Goal: Information Seeking & Learning: Check status

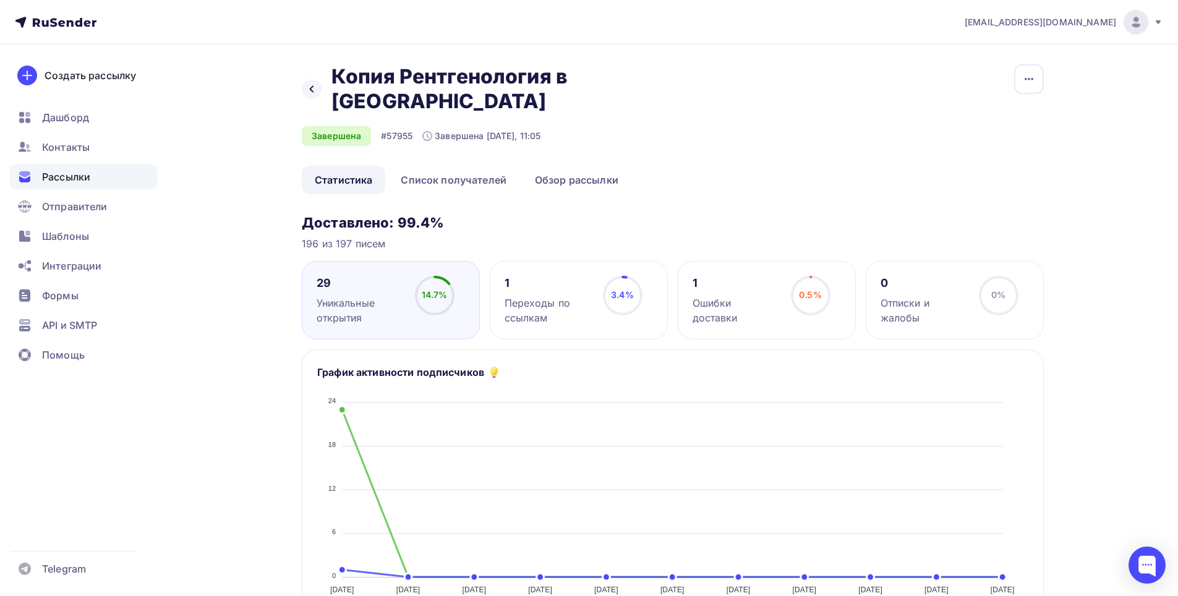
click at [61, 172] on span "Рассылки" at bounding box center [66, 176] width 48 height 15
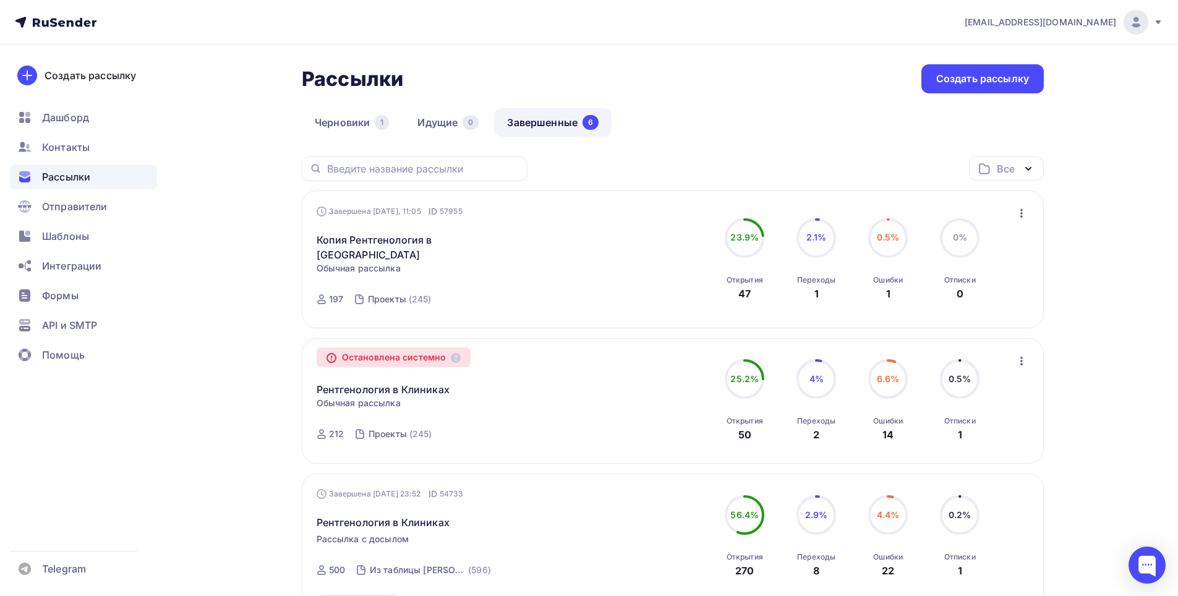
click at [545, 122] on link "Завершенные 6" at bounding box center [552, 122] width 117 height 28
click at [365, 120] on link "Черновики 1" at bounding box center [352, 122] width 100 height 28
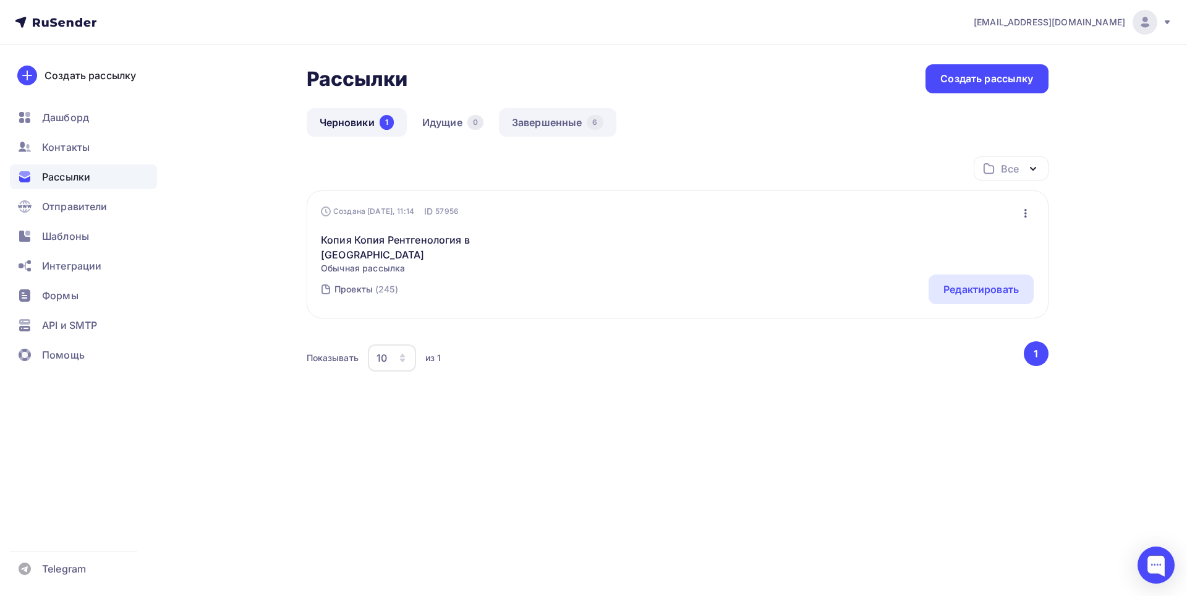
click at [555, 118] on link "Завершенные 6" at bounding box center [557, 122] width 117 height 28
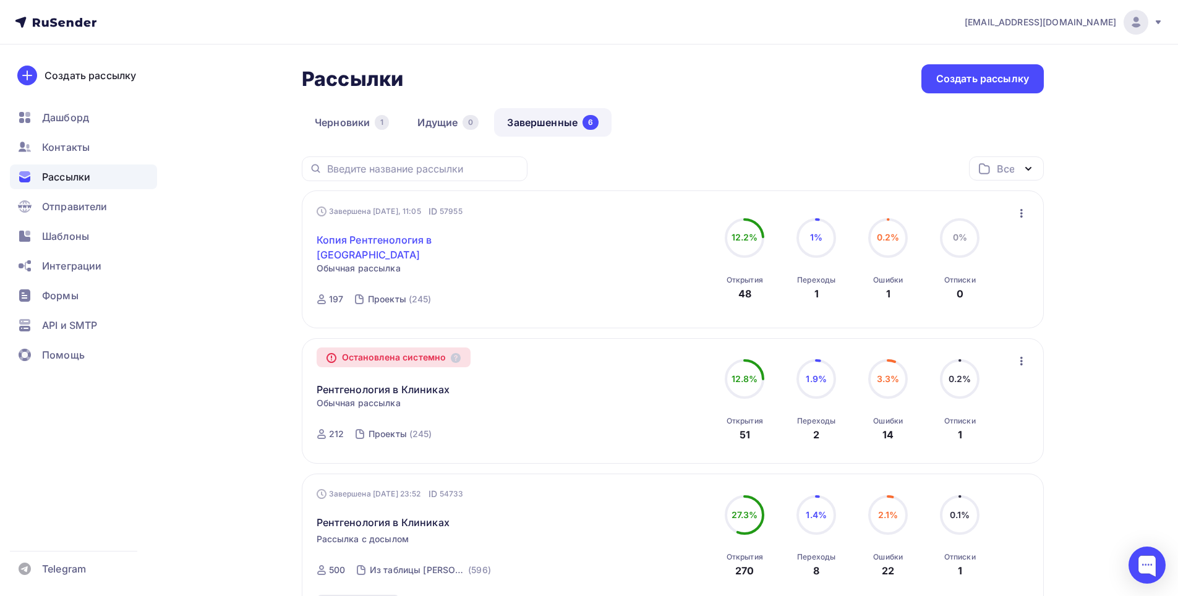
click at [424, 234] on link "Копия Рентгенология в [GEOGRAPHIC_DATA]" at bounding box center [423, 247] width 212 height 30
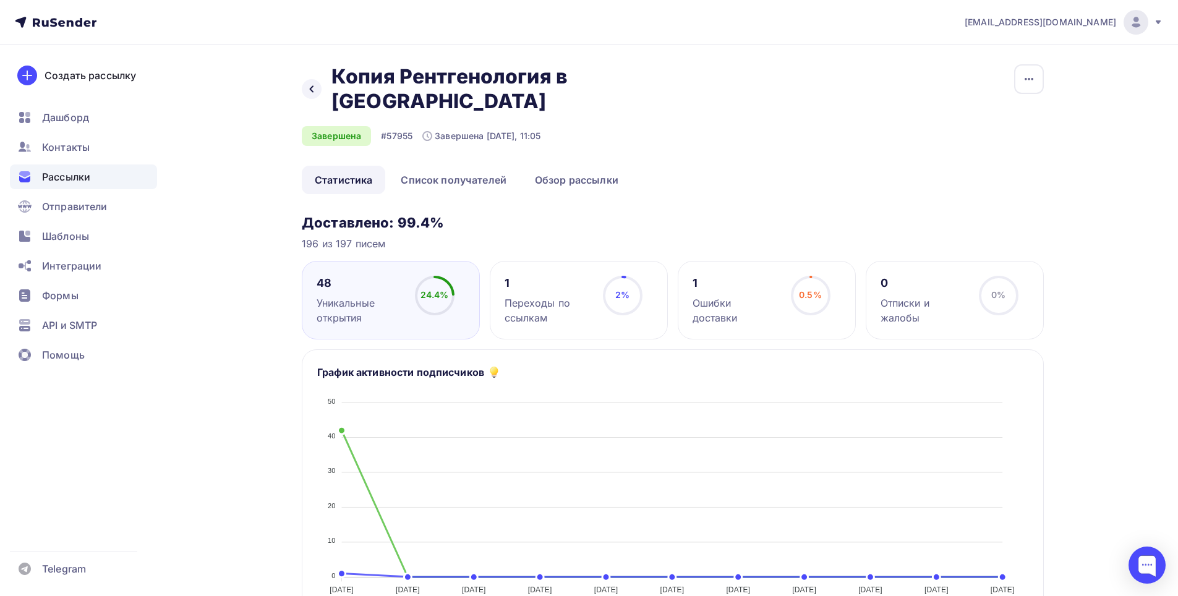
click at [575, 296] on div "Переходы по ссылкам" at bounding box center [548, 311] width 87 height 30
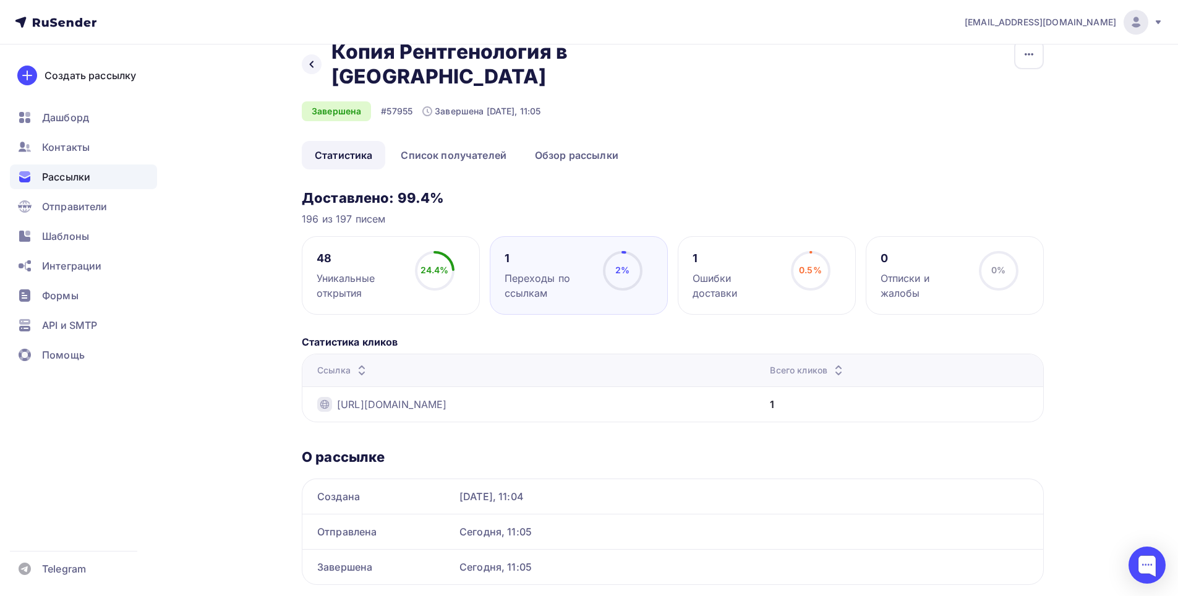
scroll to position [38, 0]
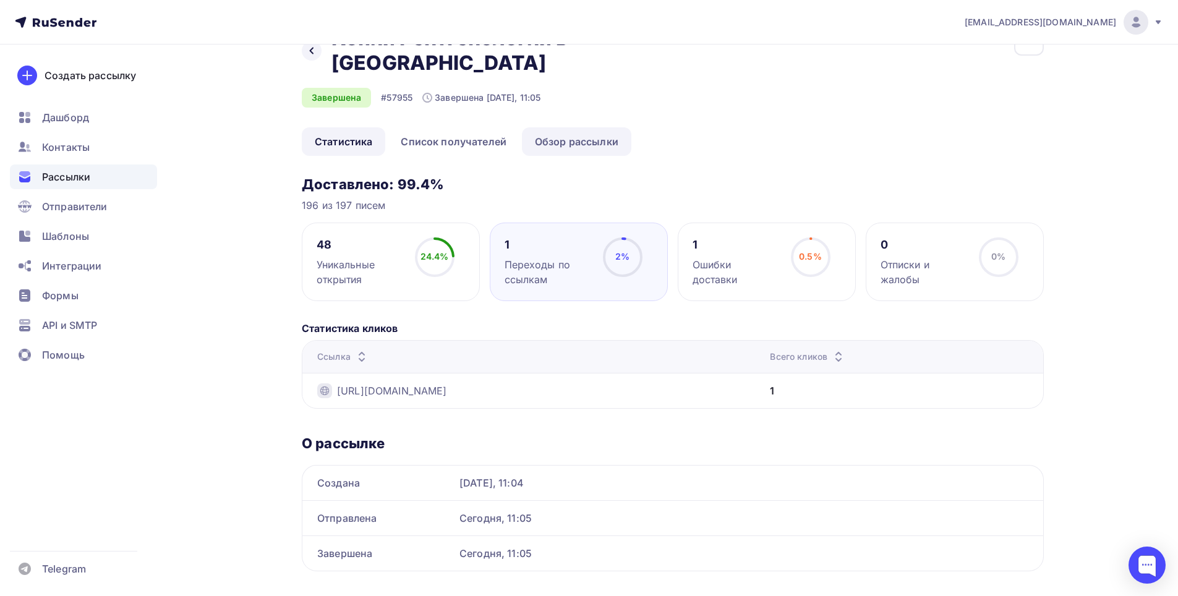
click at [561, 127] on link "Обзор рассылки" at bounding box center [576, 141] width 109 height 28
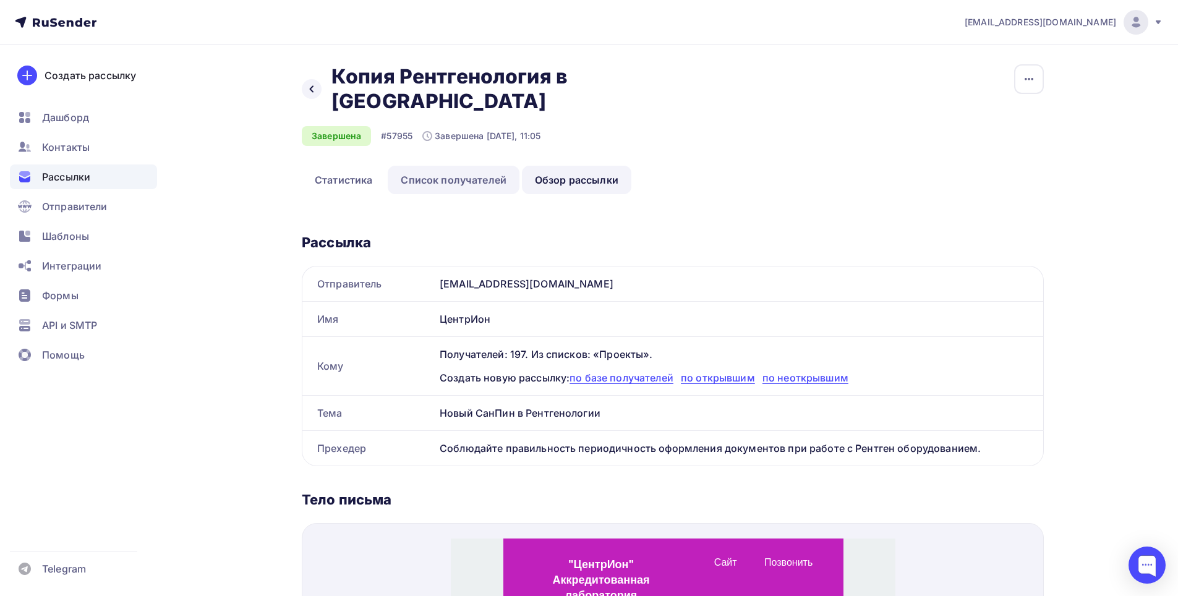
click at [441, 166] on link "Список получателей" at bounding box center [454, 180] width 132 height 28
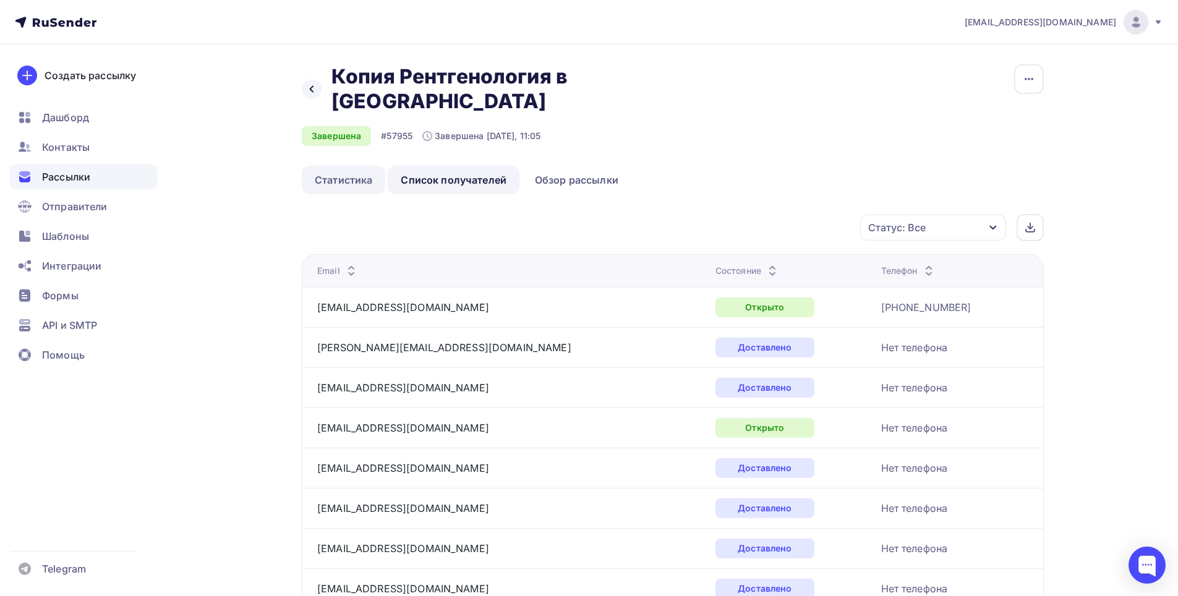
click at [347, 166] on link "Статистика" at bounding box center [343, 180] width 83 height 28
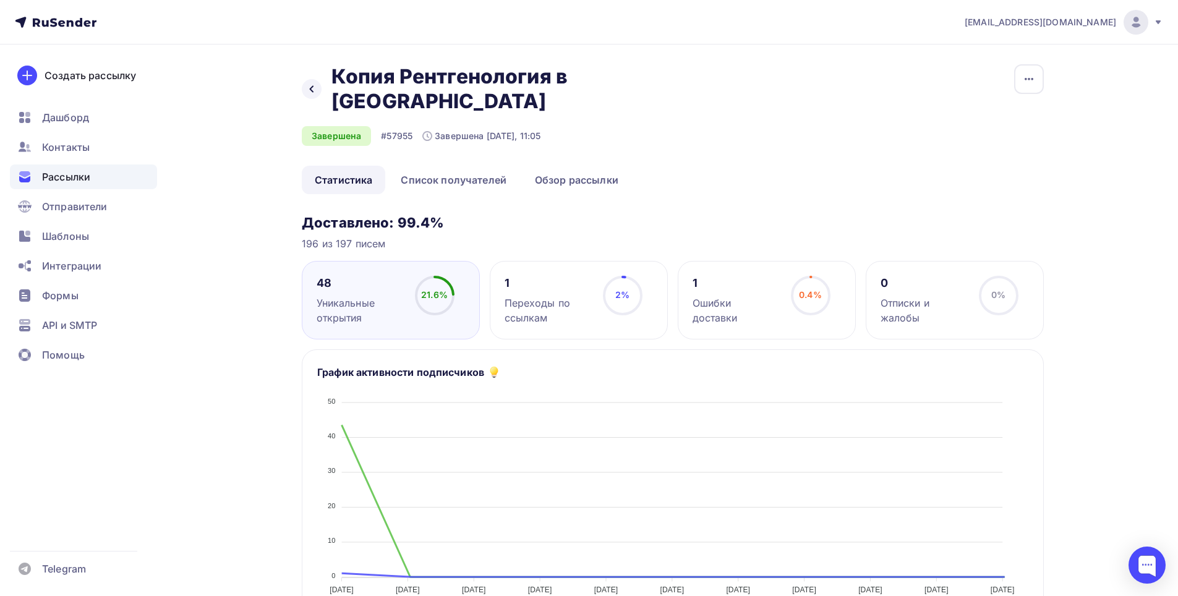
click at [378, 296] on div "Уникальные открытия" at bounding box center [360, 311] width 87 height 30
click at [331, 296] on div "Уникальные открытия" at bounding box center [360, 311] width 87 height 30
click at [446, 166] on link "Список получателей" at bounding box center [454, 180] width 132 height 28
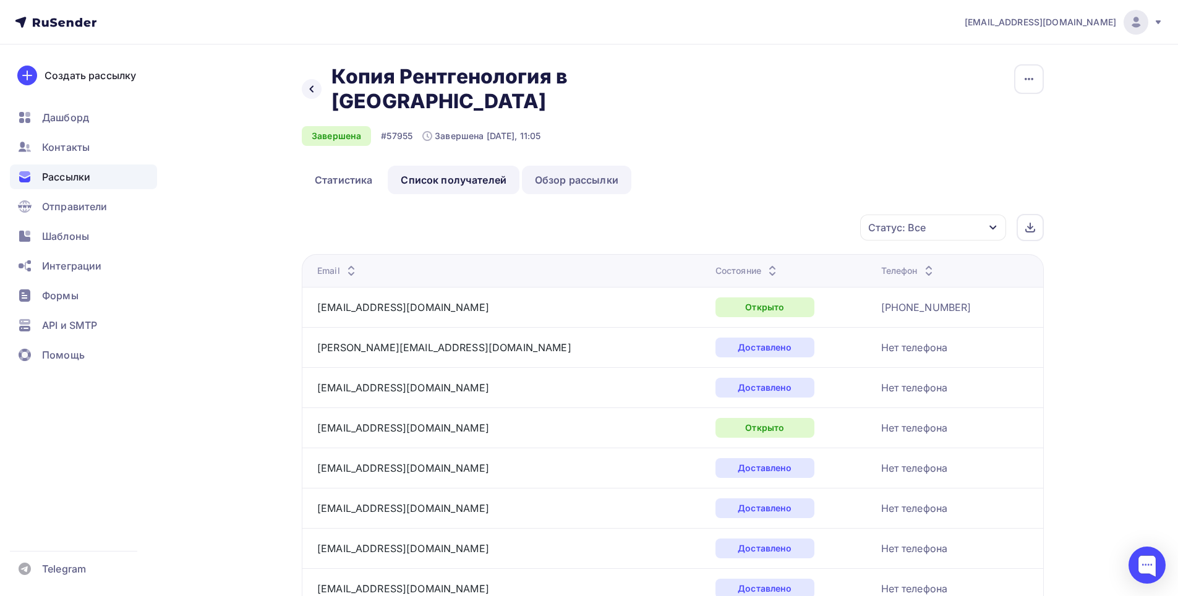
click at [545, 166] on link "Обзор рассылки" at bounding box center [576, 180] width 109 height 28
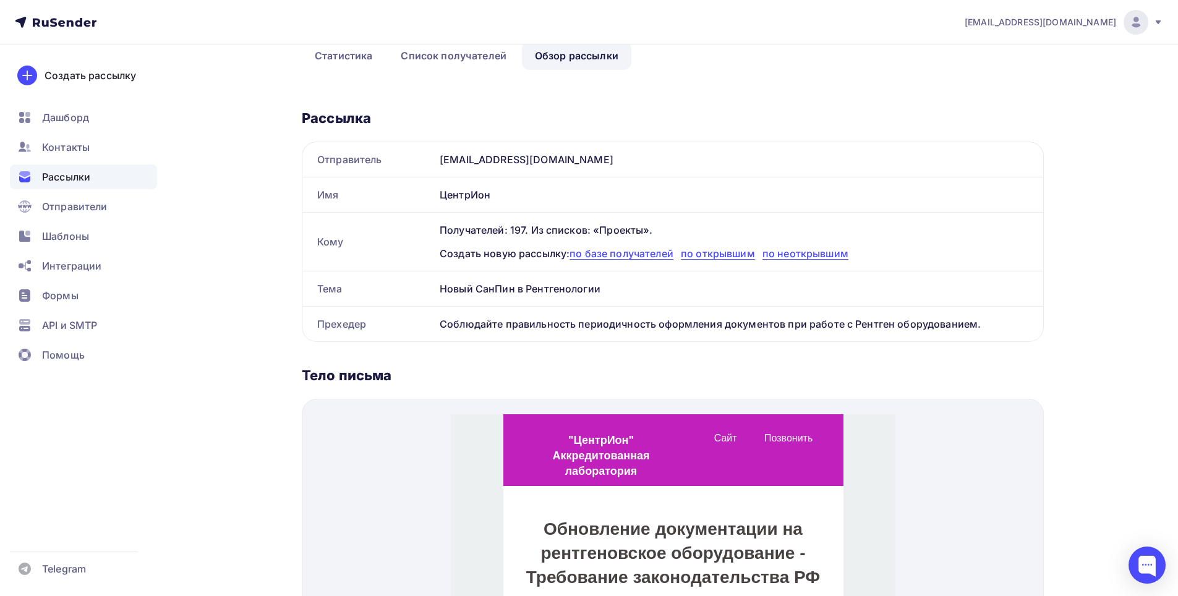
scroll to position [247, 0]
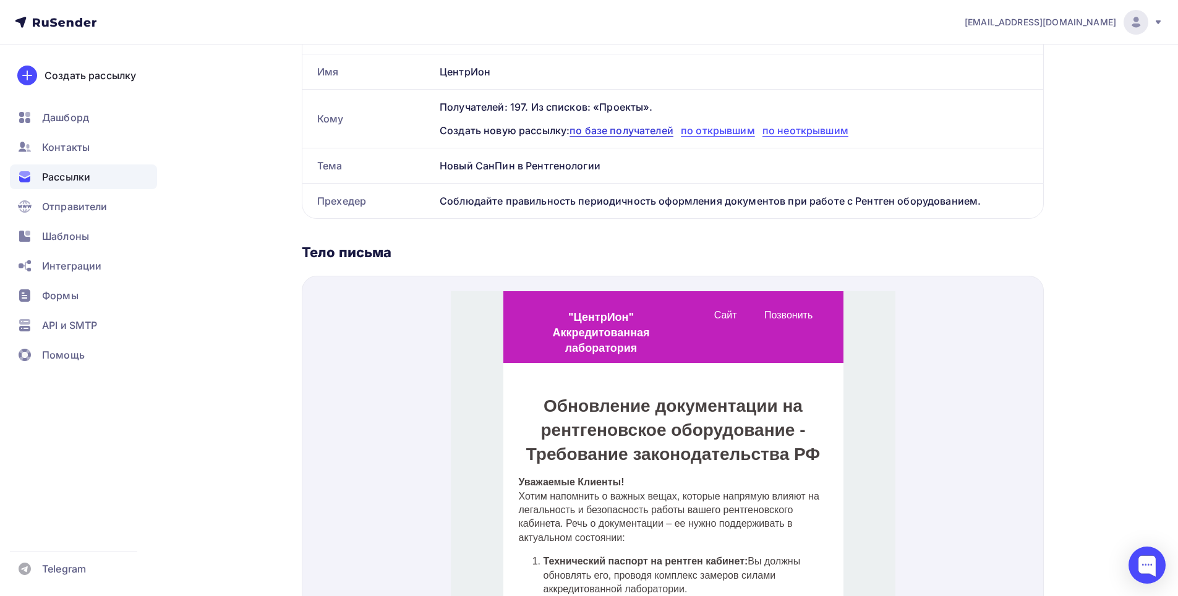
click at [632, 124] on span "по базе получателей" at bounding box center [621, 130] width 104 height 12
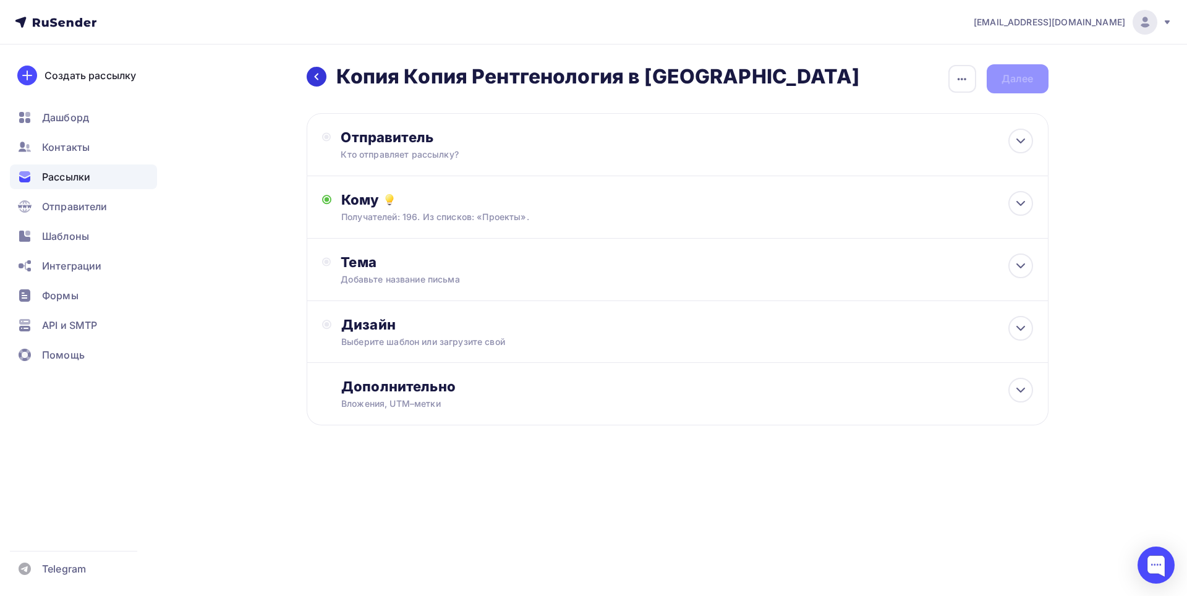
click at [312, 72] on icon at bounding box center [317, 77] width 10 height 10
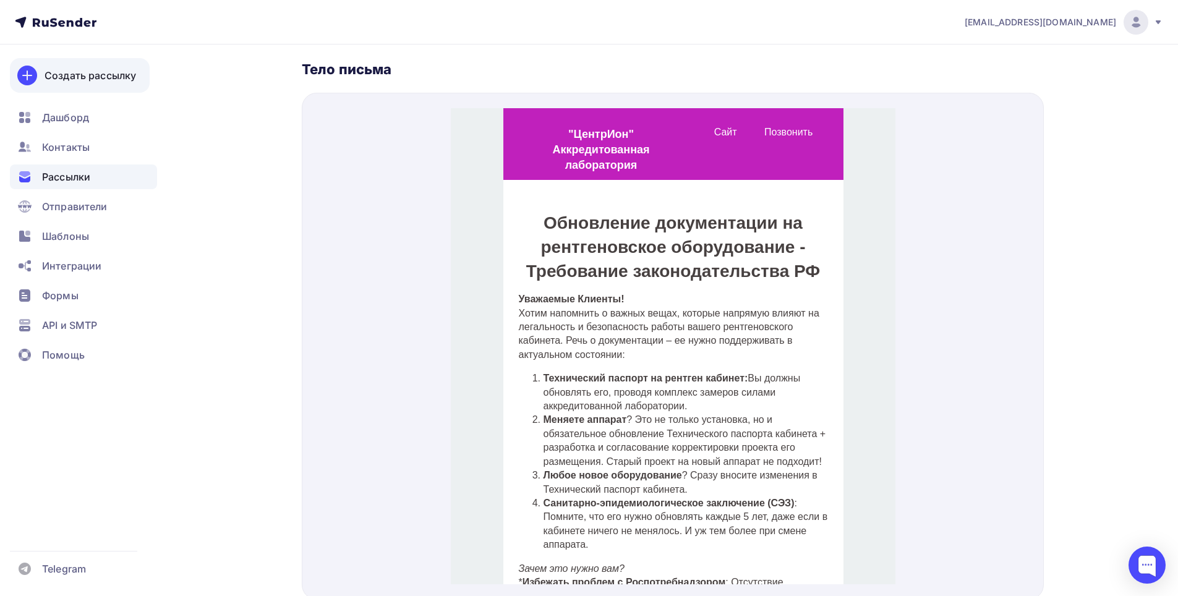
scroll to position [245, 0]
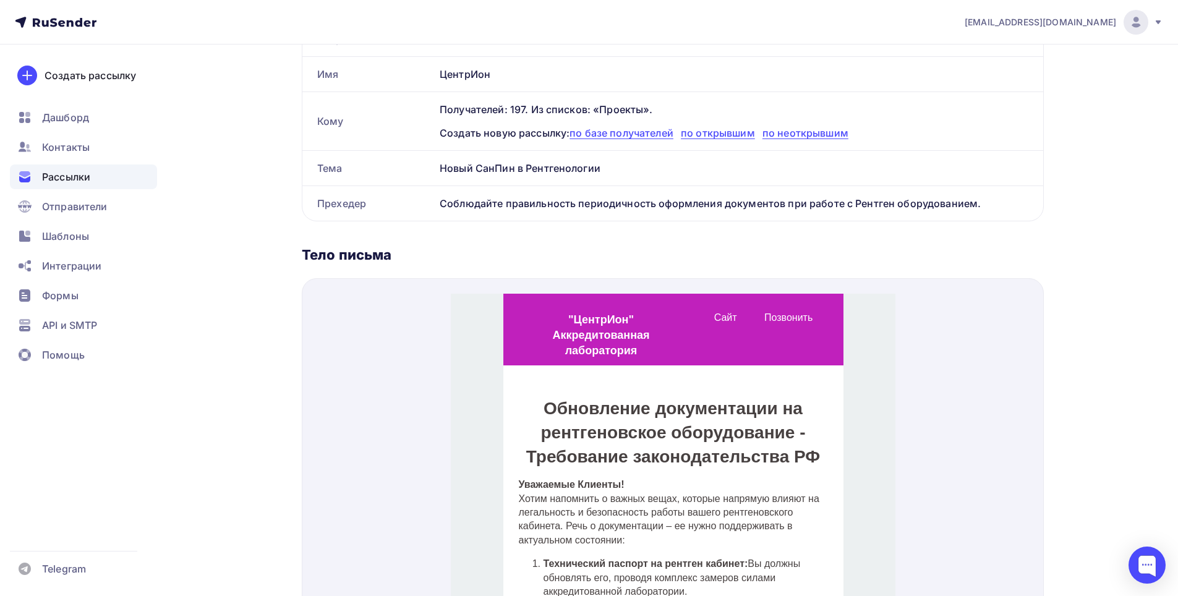
click at [72, 174] on span "Рассылки" at bounding box center [66, 176] width 48 height 15
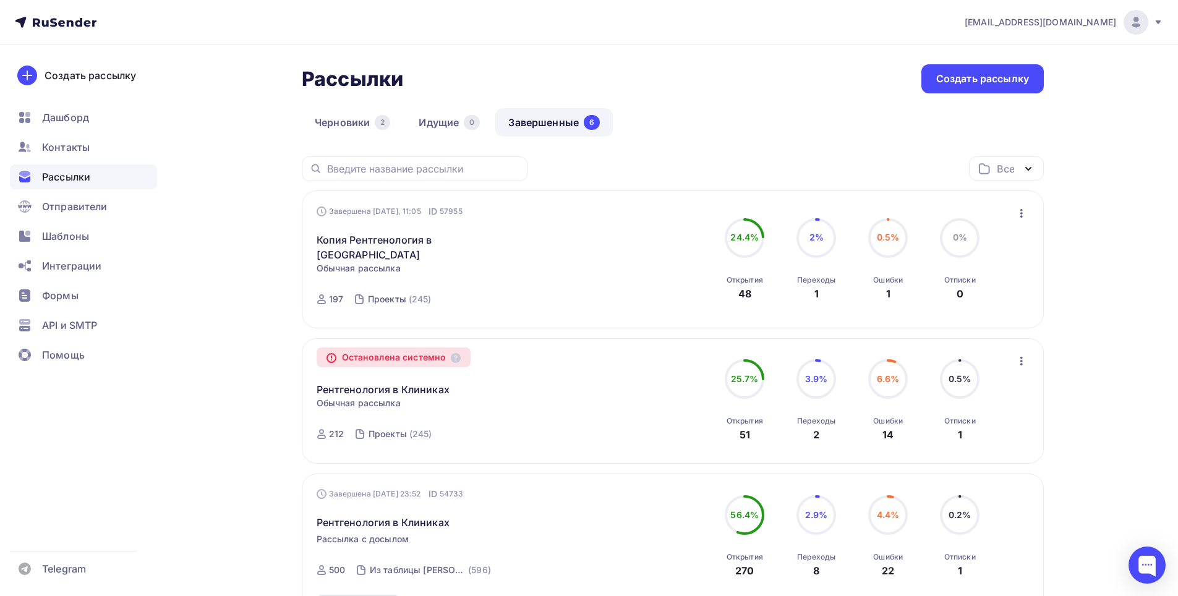
click at [819, 275] on div "Переходы" at bounding box center [816, 280] width 38 height 10
click at [817, 235] on span "2%" at bounding box center [816, 237] width 14 height 11
click at [813, 275] on div "Переходы" at bounding box center [816, 280] width 38 height 10
click at [405, 235] on link "Копия Рентгенология в [GEOGRAPHIC_DATA]" at bounding box center [423, 247] width 212 height 30
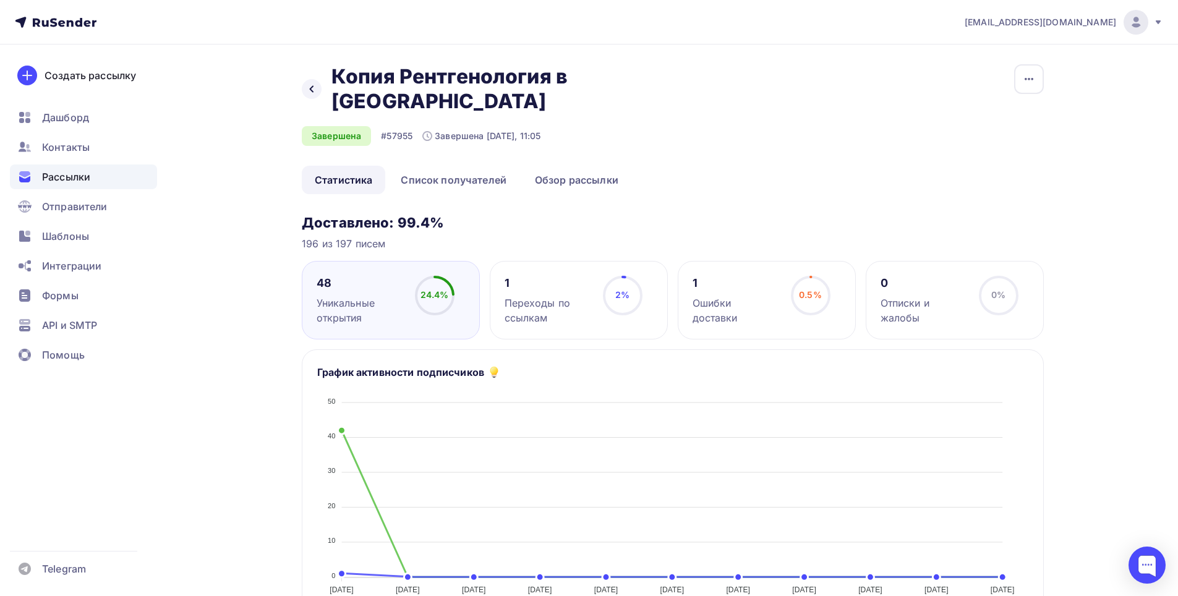
click at [548, 296] on div "Переходы по ссылкам" at bounding box center [548, 311] width 87 height 30
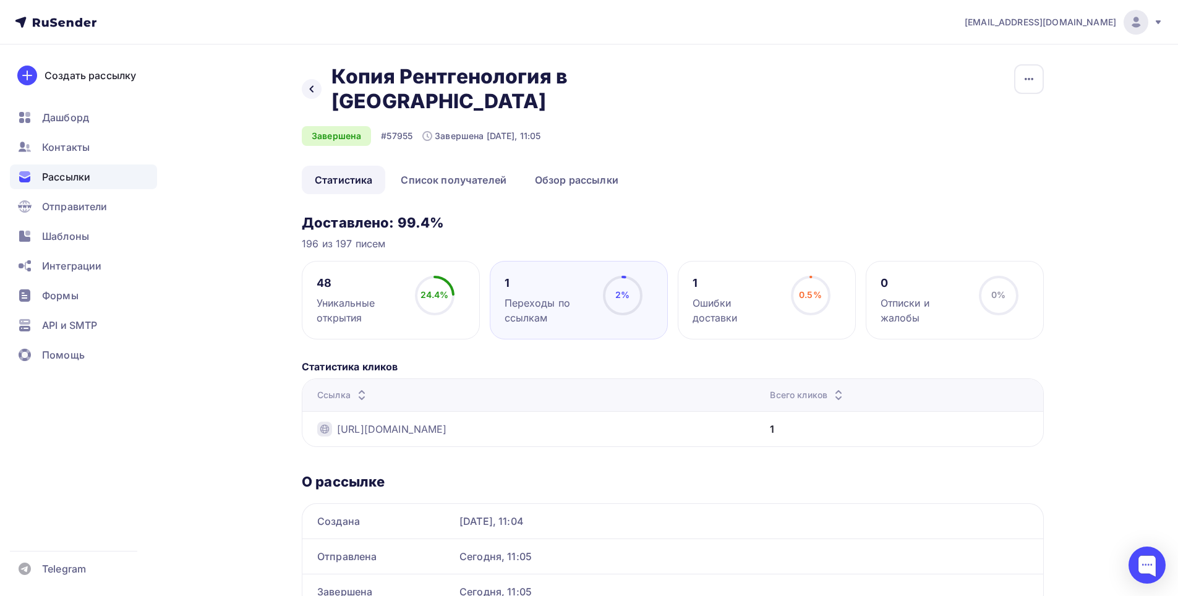
click at [519, 296] on div "Переходы по ссылкам" at bounding box center [548, 311] width 87 height 30
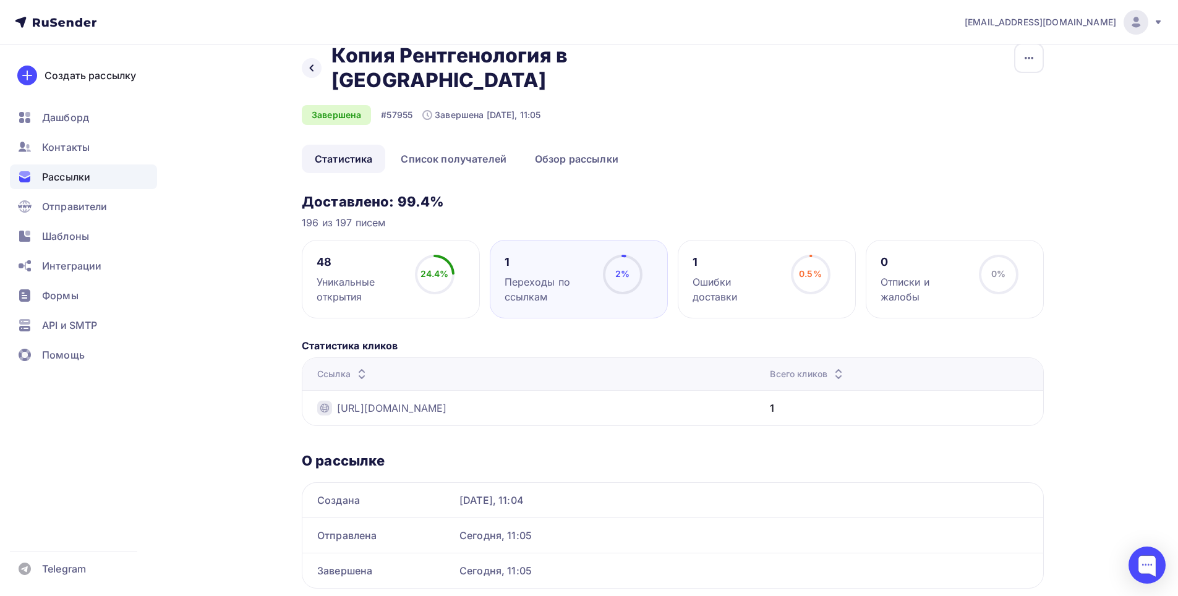
scroll to position [38, 0]
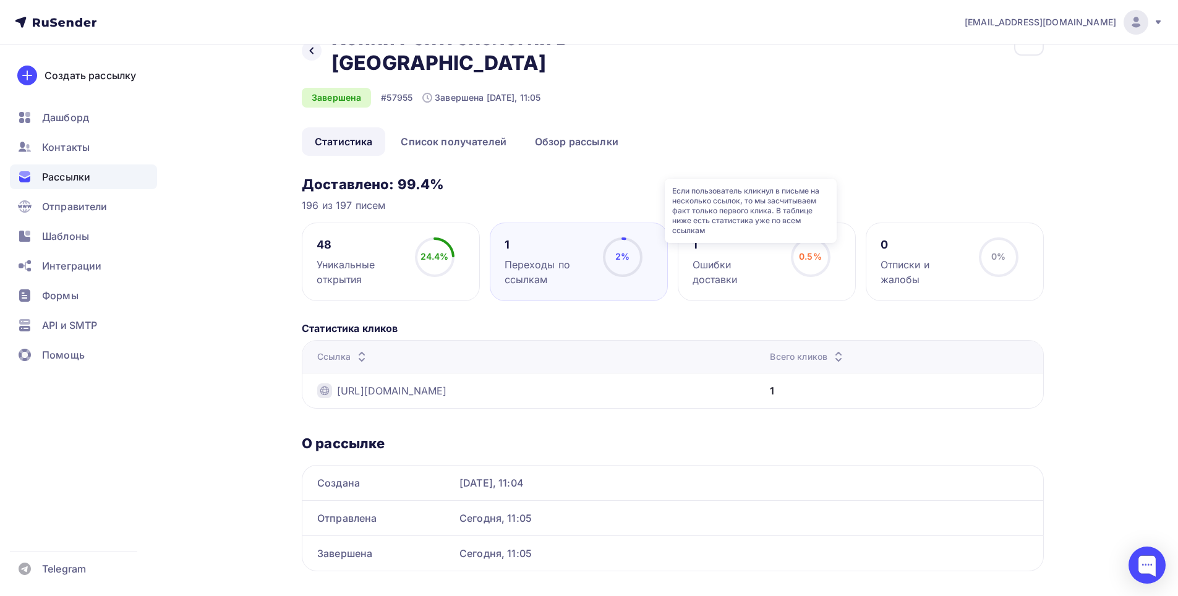
click at [0, 0] on icon at bounding box center [0, 0] width 0 height 0
click at [595, 237] on div "2% 2%" at bounding box center [623, 261] width 62 height 49
click at [396, 257] on div "Уникальные открытия" at bounding box center [360, 272] width 87 height 30
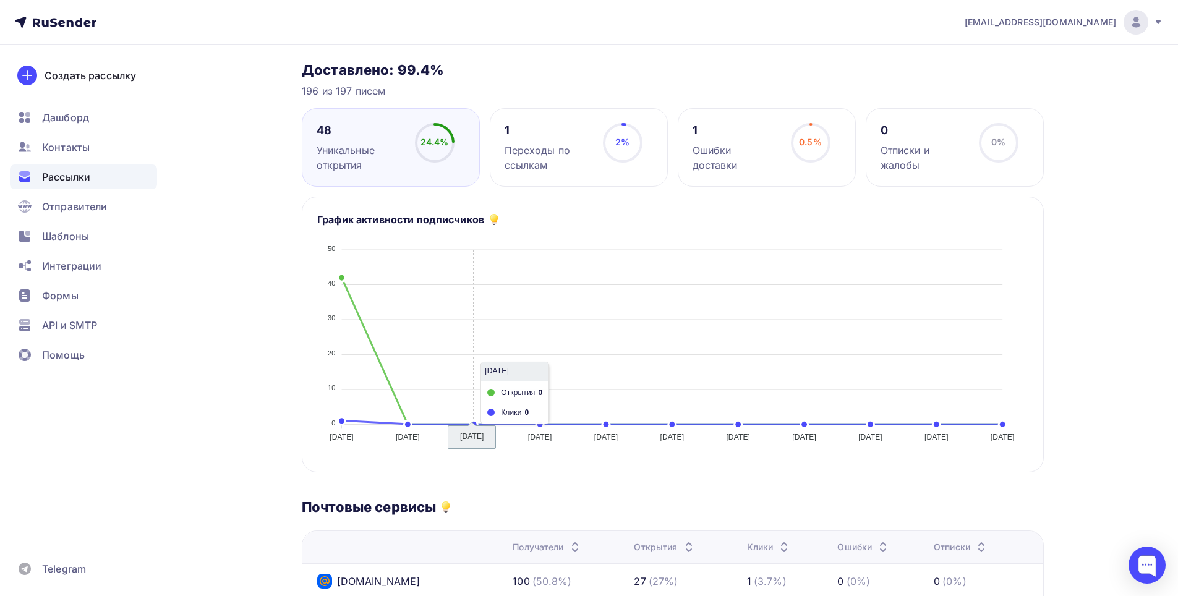
scroll to position [286, 0]
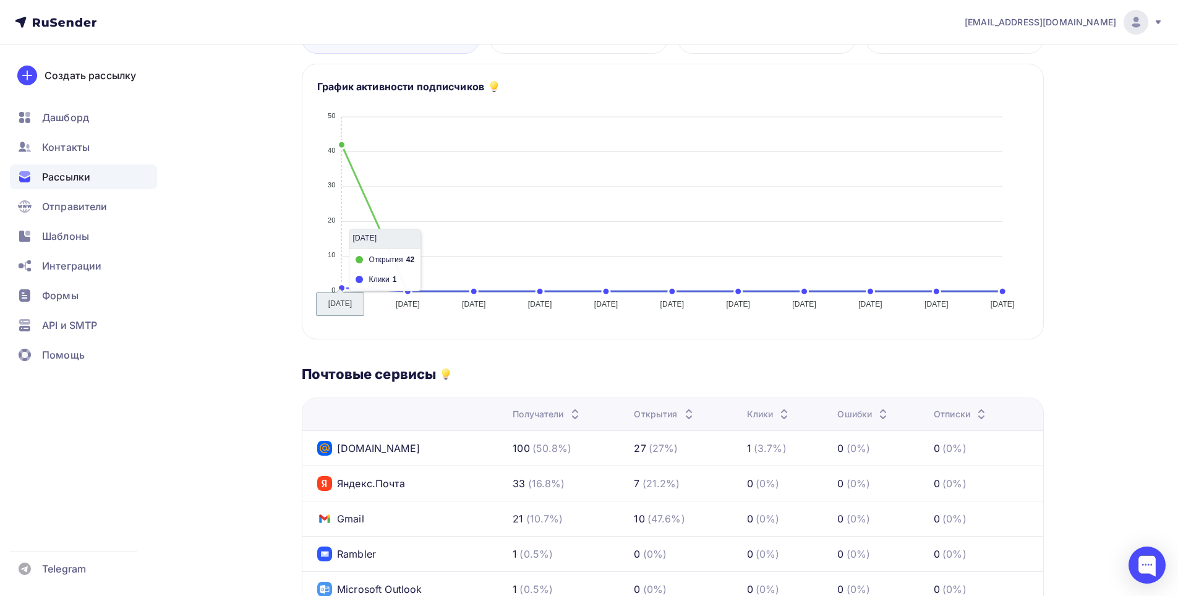
click at [345, 115] on icon "[DATE] [DATE] [DATE] [DATE] [DATE] [DATE] [DATE] [DATE] [DATE] [DATE] [DATE] [D…" at bounding box center [672, 206] width 711 height 216
click at [338, 120] on icon "[DATE] [DATE] [DATE] [DATE] [DATE] [DATE] [DATE] [DATE] [DATE] [DATE] [DATE] [D…" at bounding box center [672, 206] width 711 height 216
click at [341, 118] on icon "[DATE] [DATE] [DATE] [DATE] [DATE] [DATE] [DATE] [DATE] [DATE] [DATE] [DATE] [D…" at bounding box center [672, 206] width 711 height 216
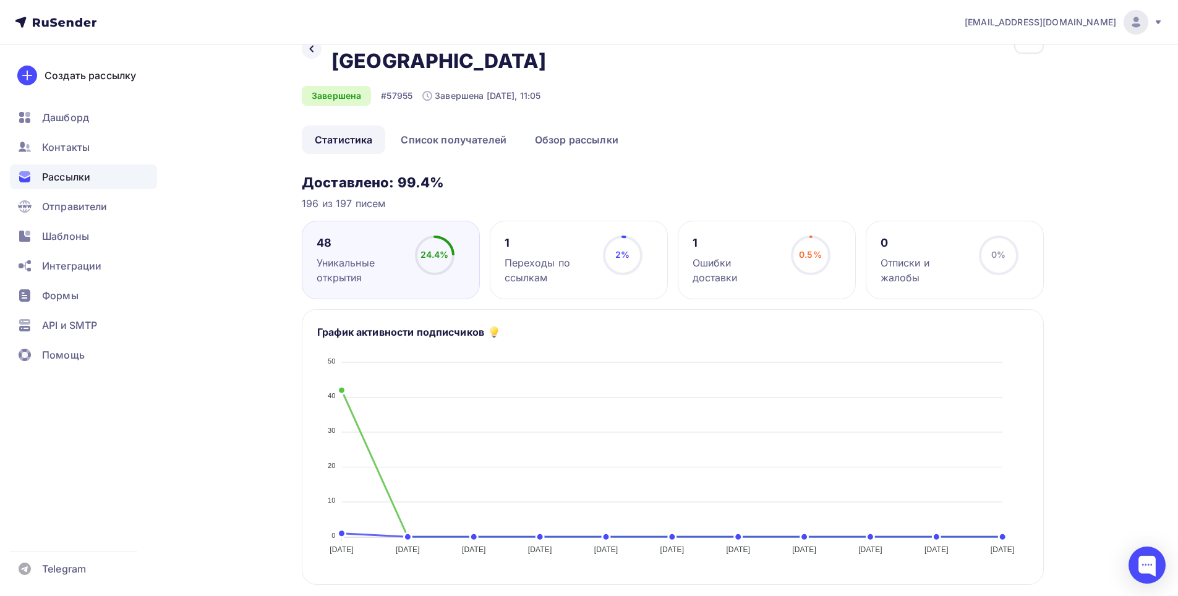
scroll to position [0, 0]
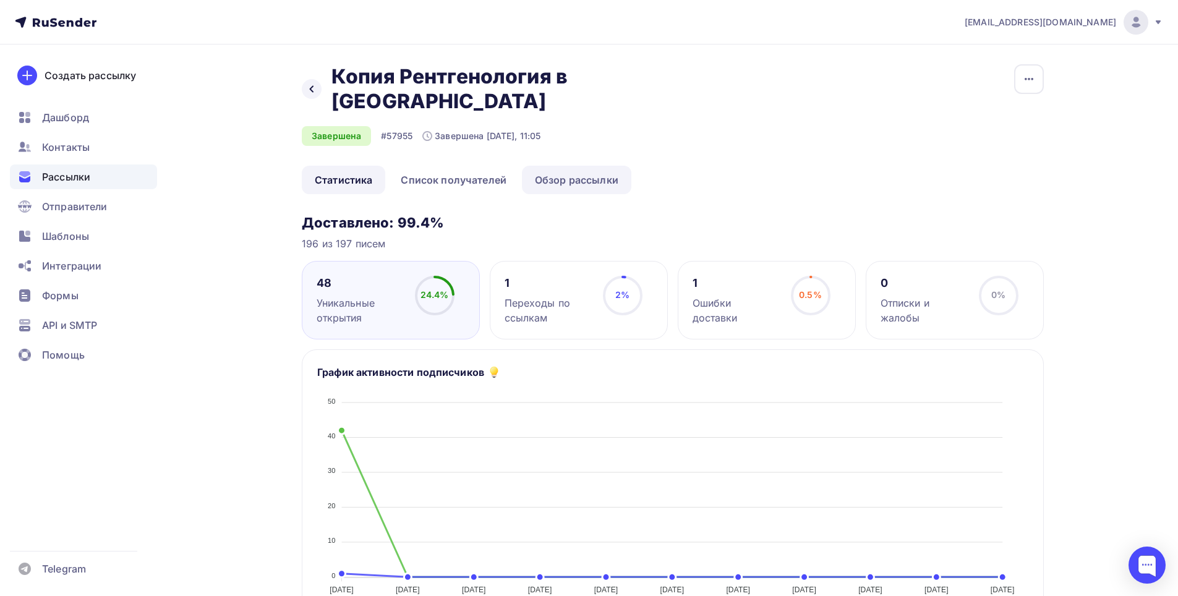
click at [566, 166] on link "Обзор рассылки" at bounding box center [576, 180] width 109 height 28
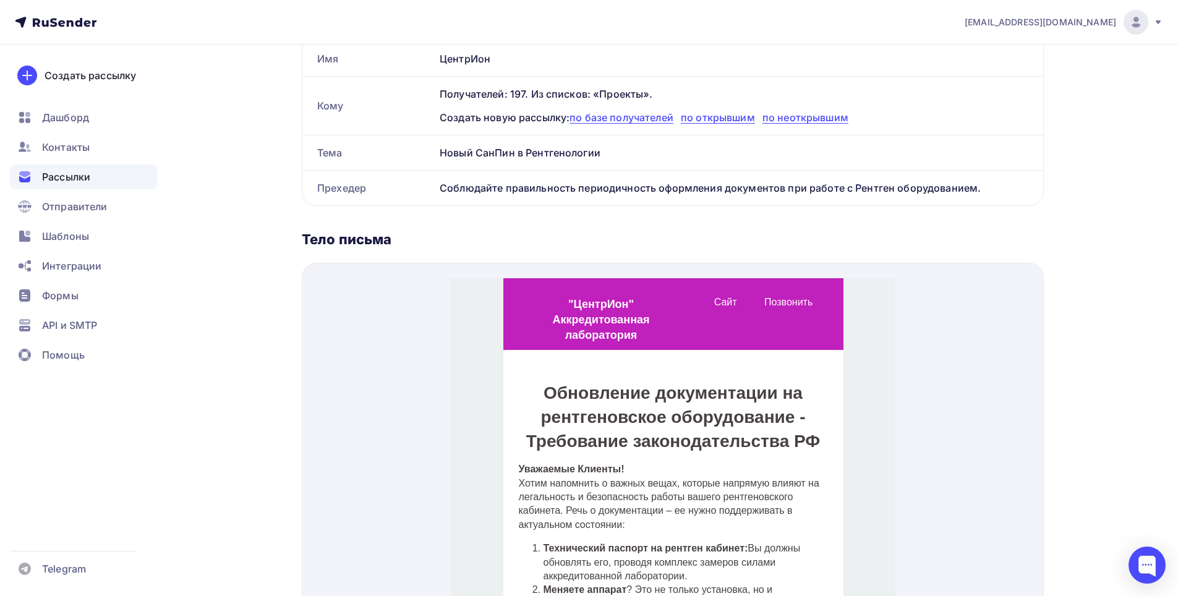
scroll to position [124, 0]
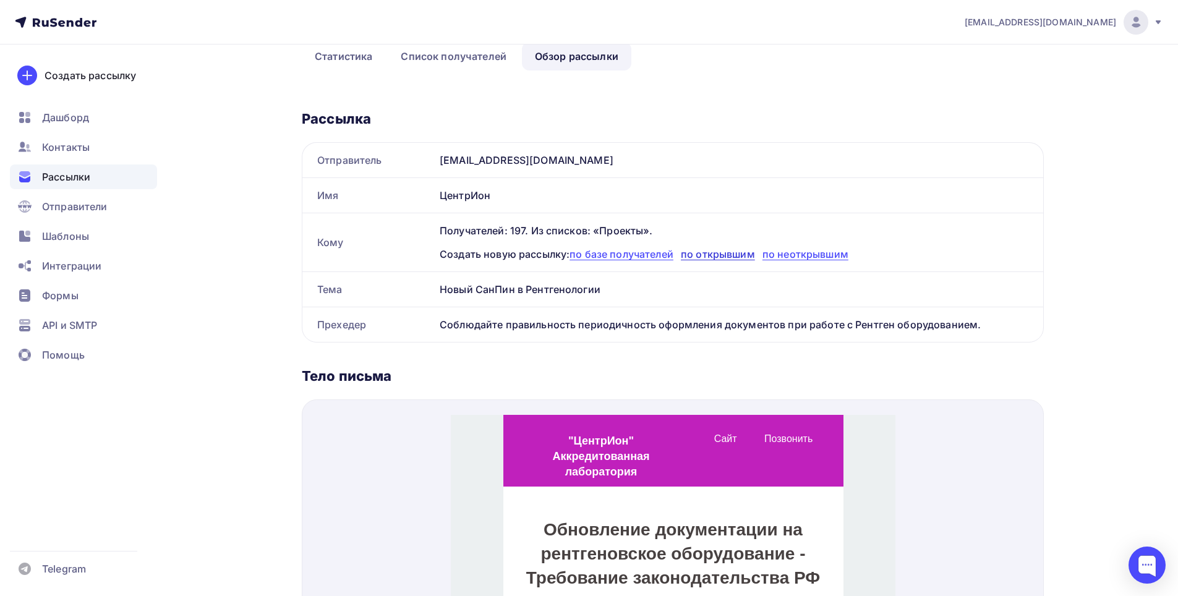
click at [704, 248] on span "по открывшим" at bounding box center [718, 254] width 74 height 12
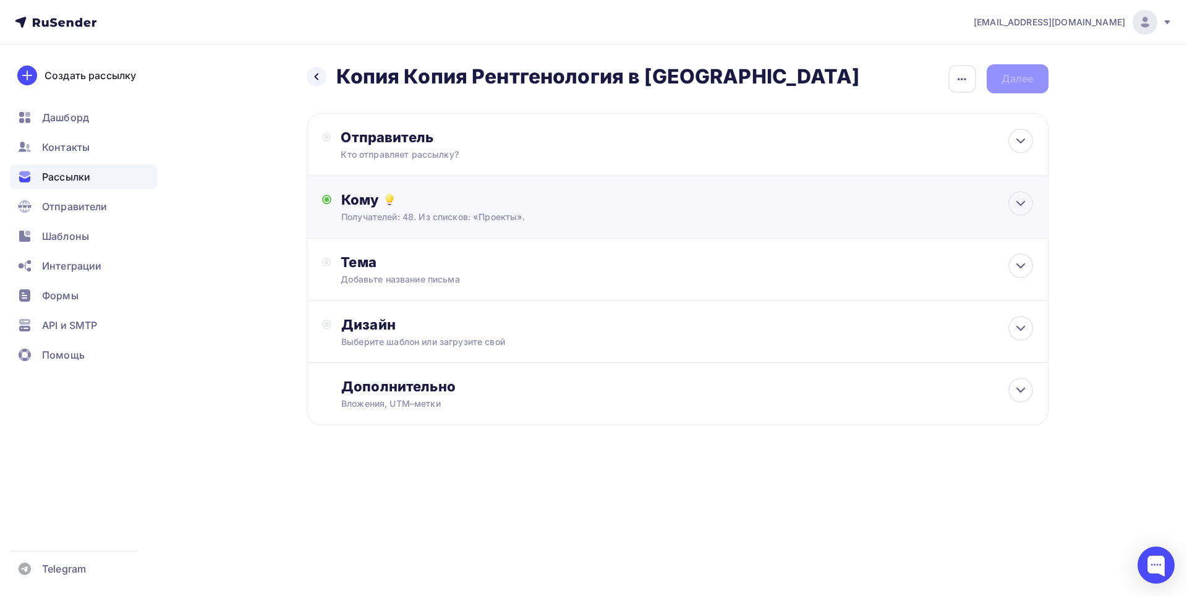
click at [563, 210] on div "Кому Получателей: 48. Из списков: «Проекты». Списки получателей Проекты Все спи…" at bounding box center [686, 207] width 691 height 32
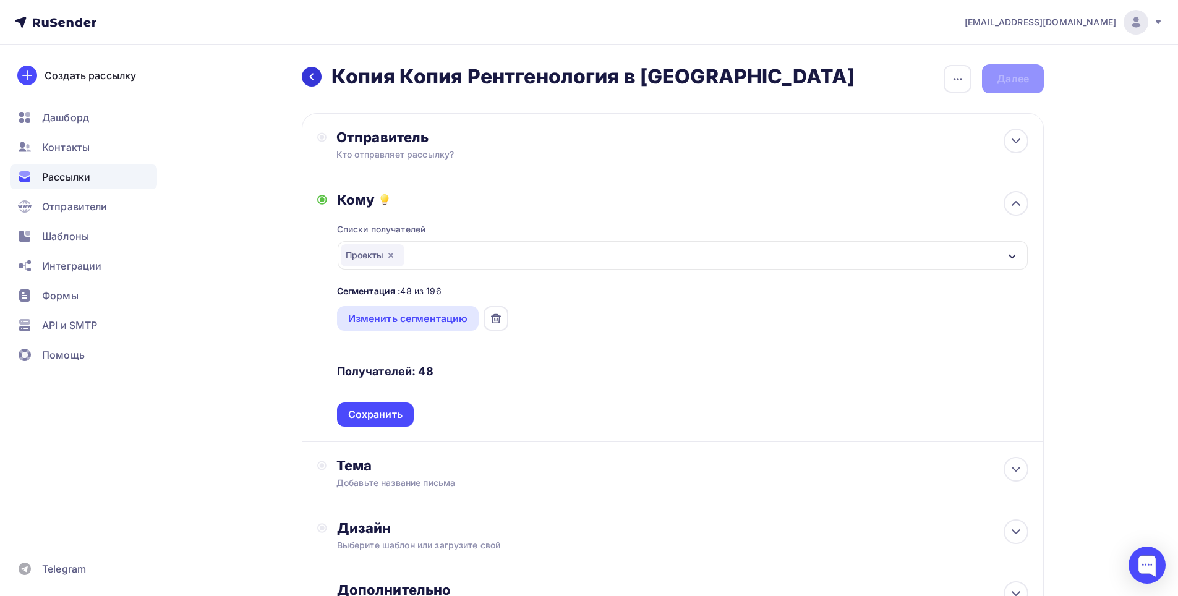
click at [310, 75] on icon at bounding box center [312, 77] width 10 height 10
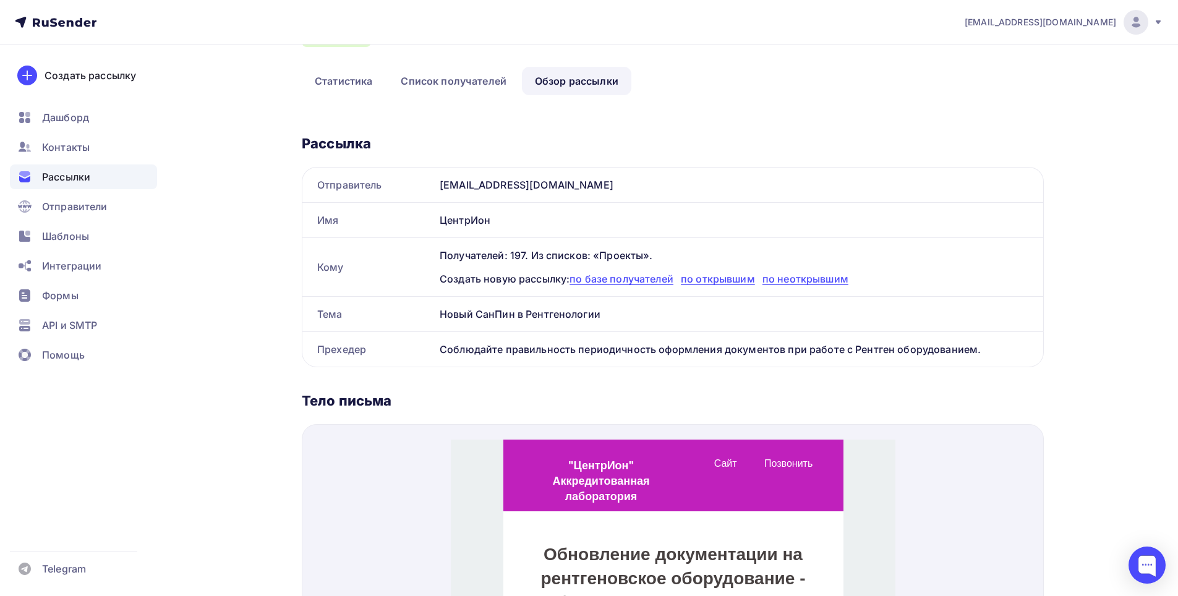
click at [310, 75] on div "Назад Копия Рентгенология в [GEOGRAPHIC_DATA] Копия Рентгенология в [GEOGRAPHIC…" at bounding box center [673, 448] width 742 height 966
click at [359, 67] on link "Статистика" at bounding box center [343, 81] width 83 height 28
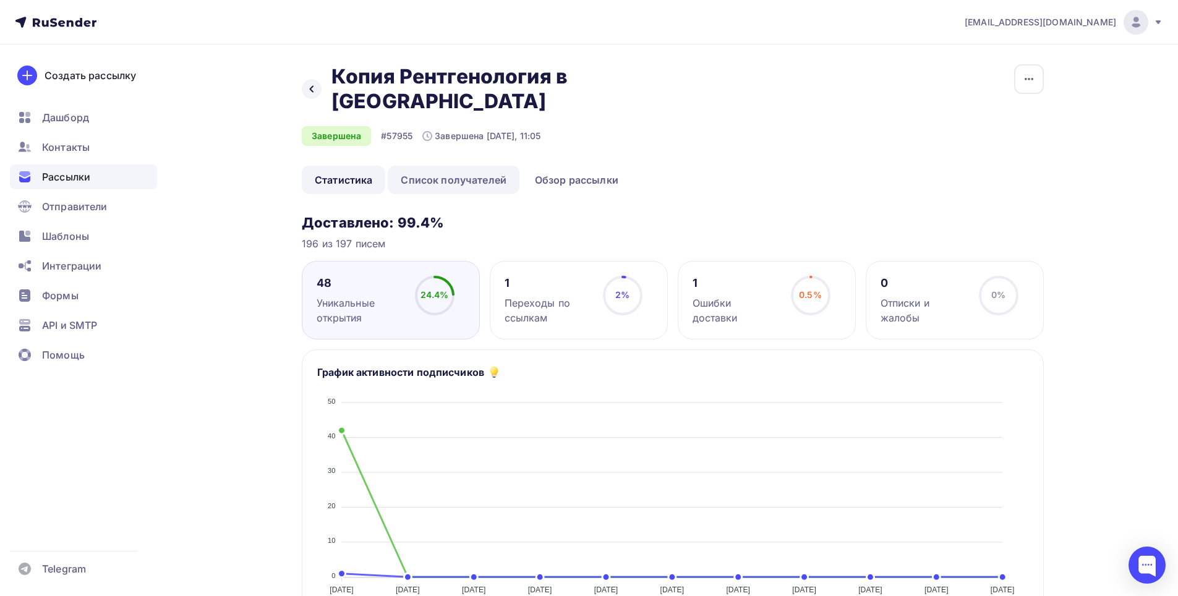
drag, startPoint x: 501, startPoint y: 167, endPoint x: 497, endPoint y: 158, distance: 10.2
click at [499, 166] on link "Список получателей" at bounding box center [454, 180] width 132 height 28
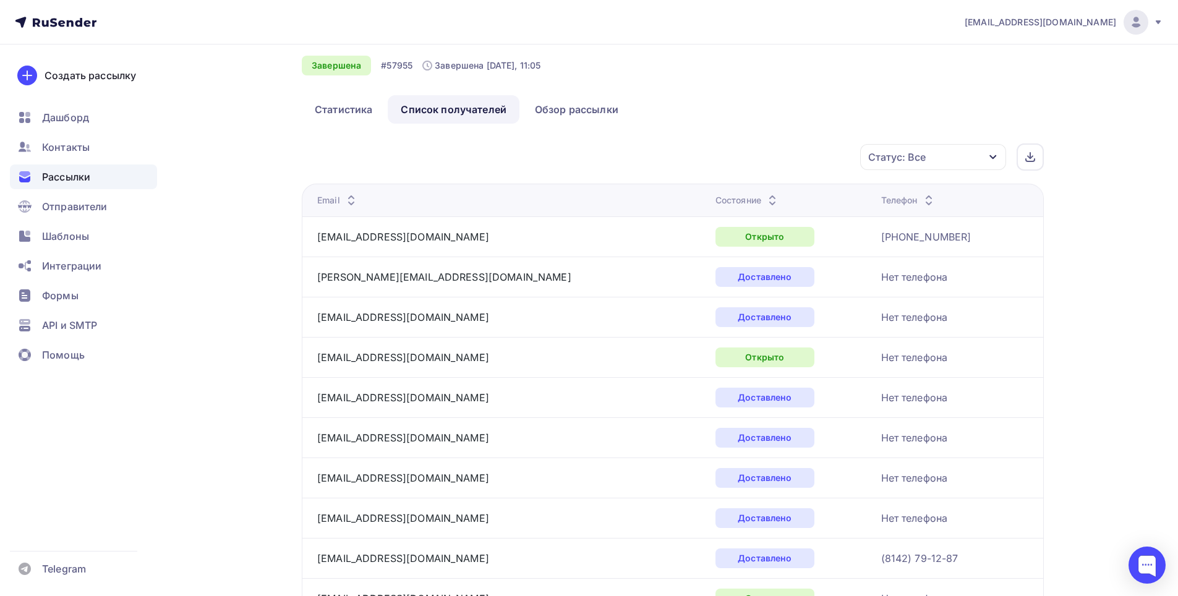
scroll to position [185, 0]
